Goal: Entertainment & Leisure: Consume media (video, audio)

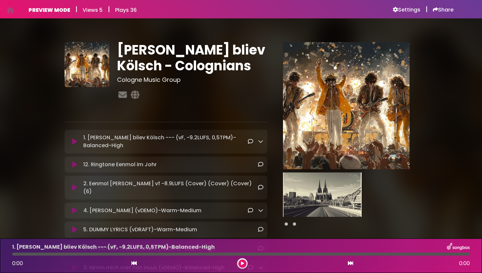
click at [76, 142] on icon at bounding box center [74, 141] width 5 height 7
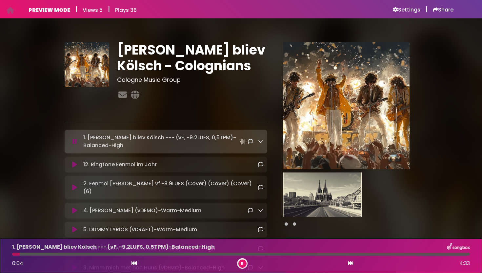
click at [335, 106] on img at bounding box center [346, 105] width 127 height 127
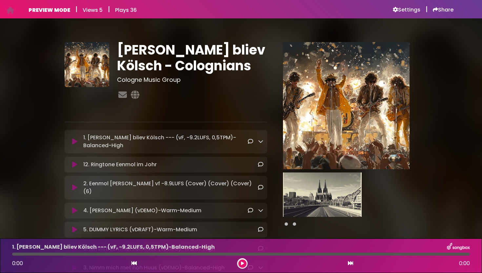
click at [76, 164] on icon at bounding box center [74, 164] width 5 height 7
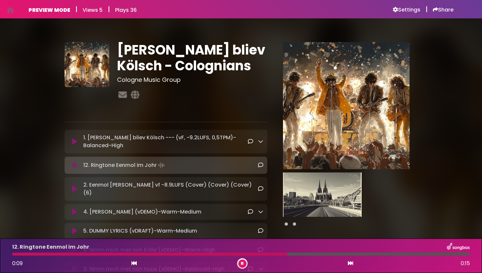
click at [75, 185] on icon at bounding box center [74, 188] width 5 height 7
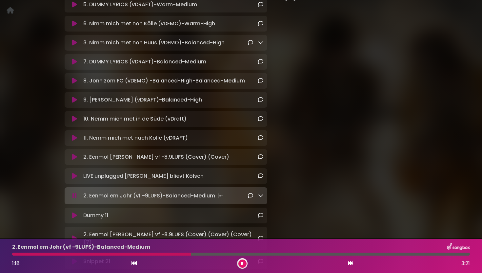
scroll to position [228, 0]
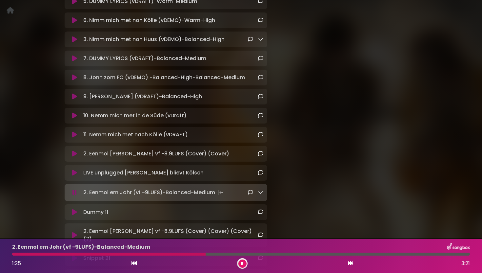
click at [75, 209] on icon at bounding box center [74, 212] width 5 height 7
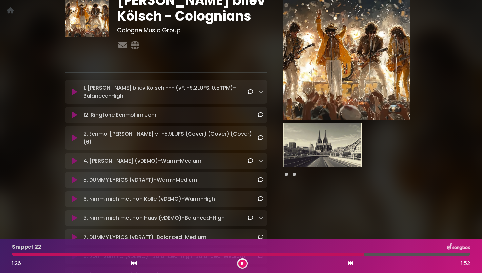
scroll to position [0, 0]
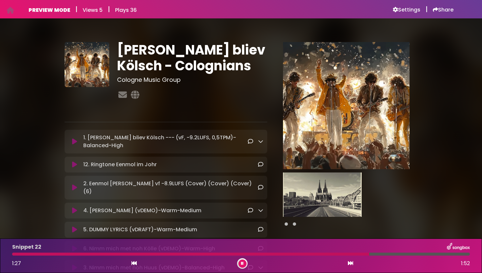
click at [76, 140] on icon at bounding box center [74, 141] width 5 height 7
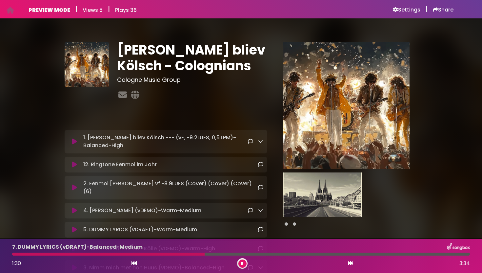
click at [244, 262] on button at bounding box center [243, 263] width 8 height 8
